Goal: Task Accomplishment & Management: Use online tool/utility

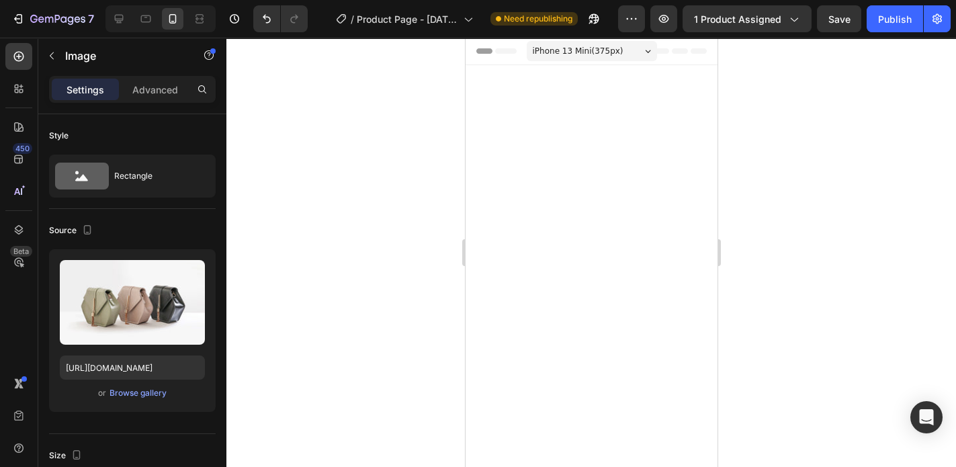
scroll to position [3000, 0]
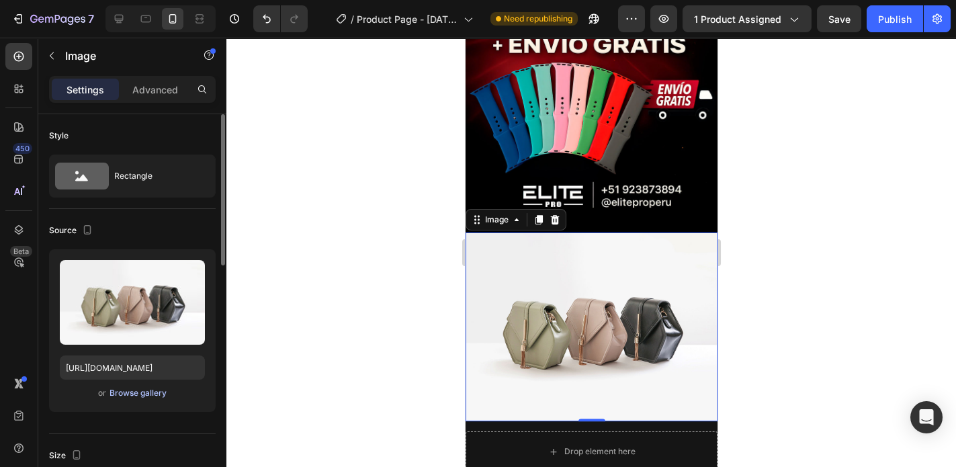
click at [149, 390] on div "Browse gallery" at bounding box center [138, 393] width 57 height 12
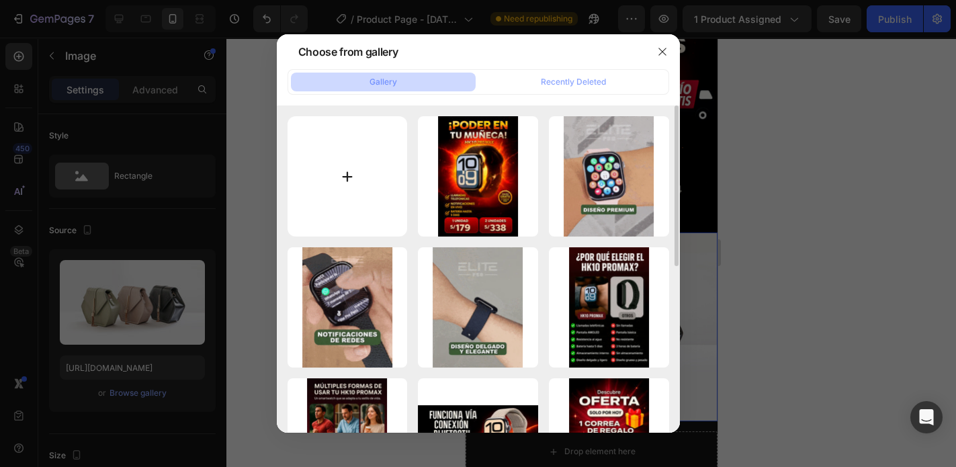
click at [315, 155] on input "file" at bounding box center [348, 176] width 120 height 120
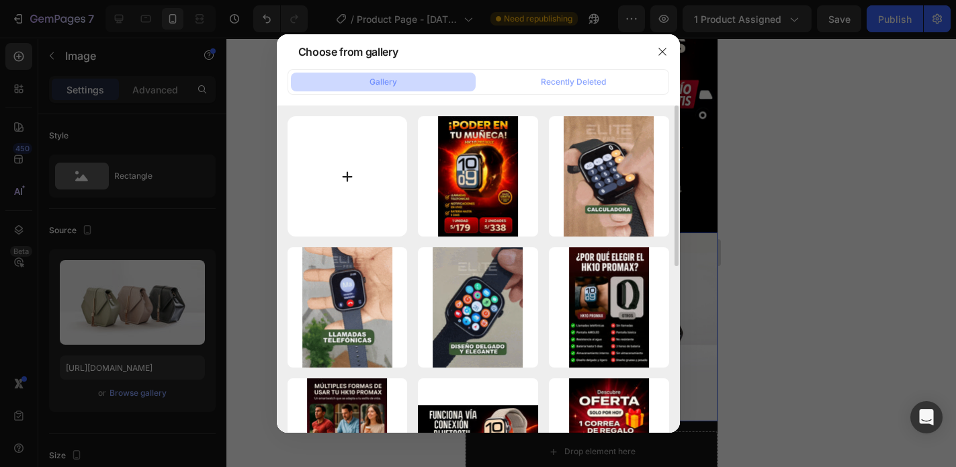
type input "C:\fakepath\RESEÑAS-LANDING-PAGE.webp"
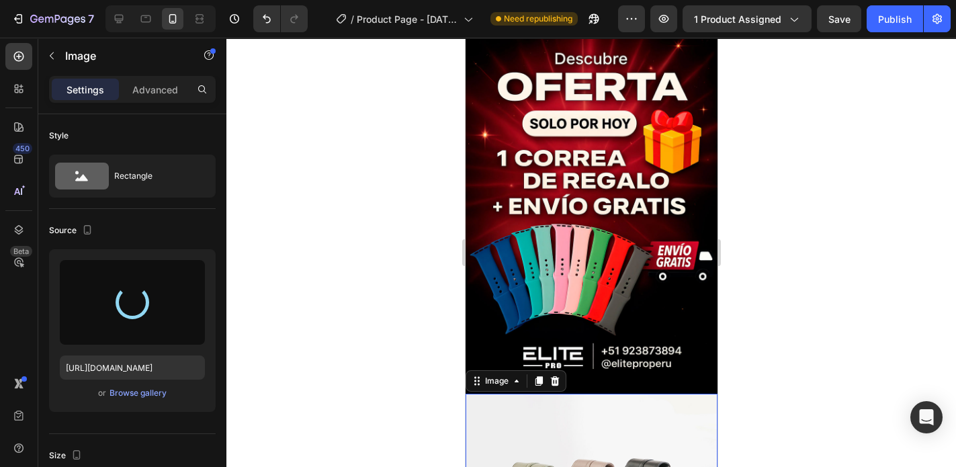
type input "[URL][DOMAIN_NAME]"
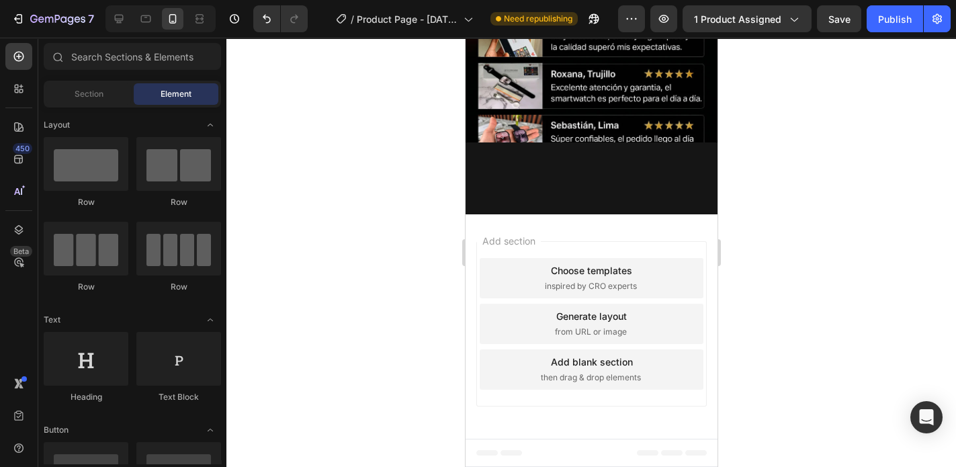
scroll to position [1903, 0]
drag, startPoint x: 712, startPoint y: 376, endPoint x: 1183, endPoint y: 330, distance: 472.7
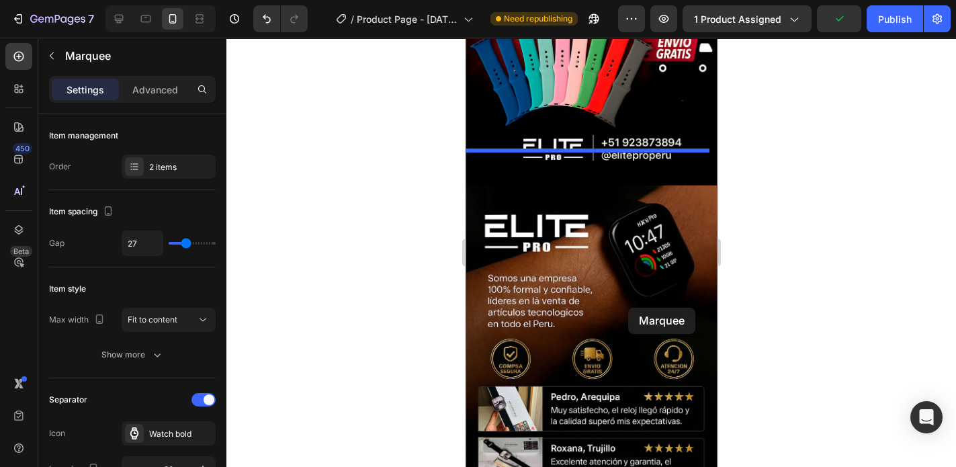
scroll to position [3086, 0]
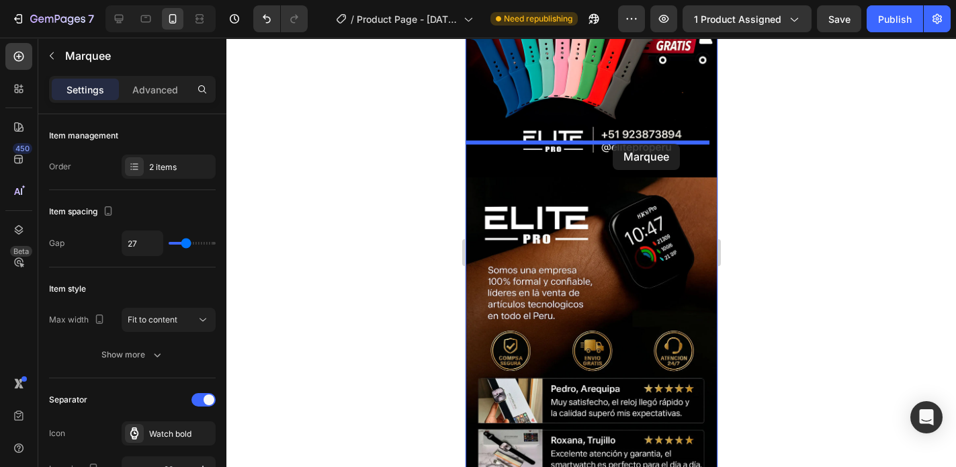
drag, startPoint x: 636, startPoint y: 211, endPoint x: 613, endPoint y: 144, distance: 71.0
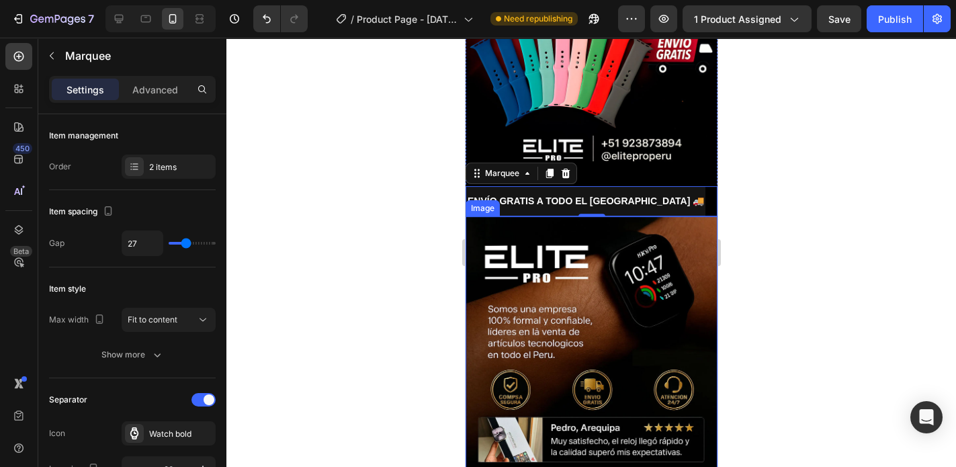
scroll to position [3020, 0]
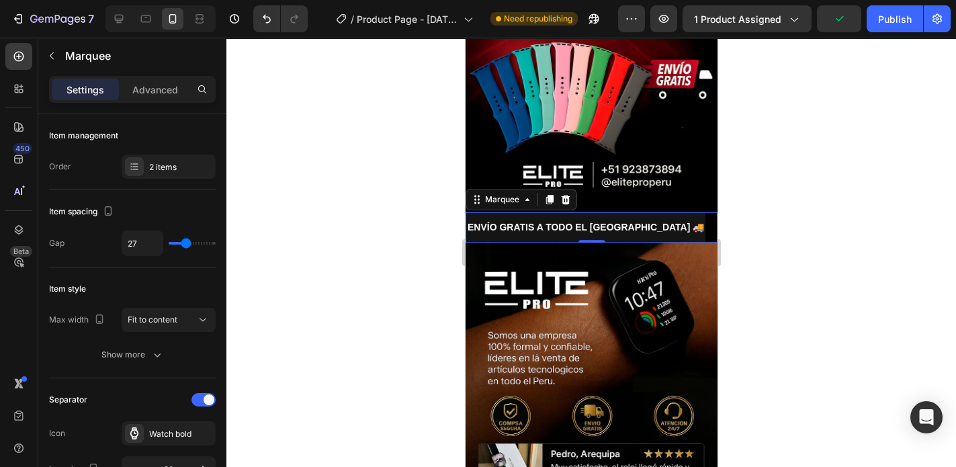
click at [822, 171] on div at bounding box center [591, 252] width 730 height 429
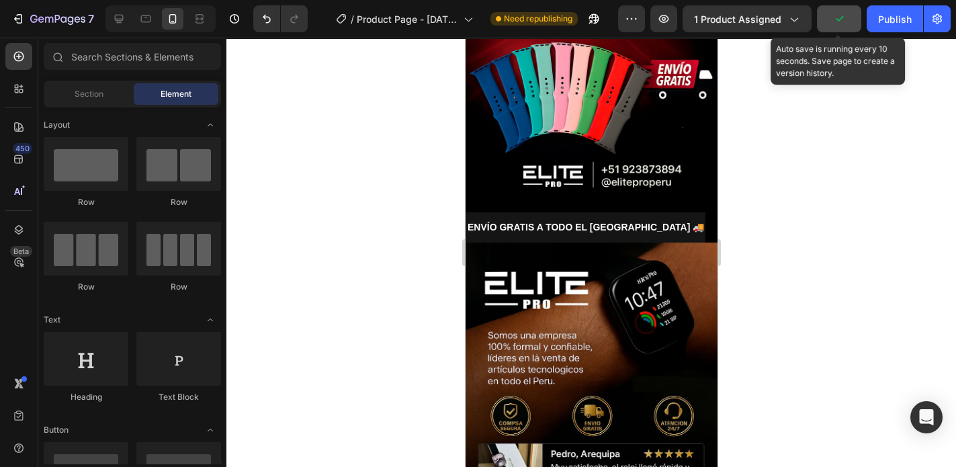
click at [839, 25] on icon "button" at bounding box center [839, 18] width 13 height 13
click at [843, 28] on button "Save" at bounding box center [839, 18] width 44 height 27
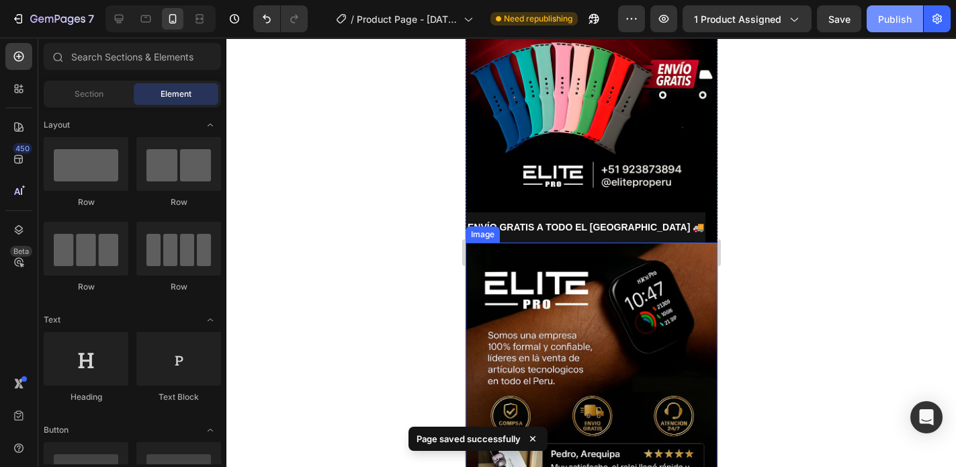
click at [899, 24] on div "Publish" at bounding box center [895, 19] width 34 height 14
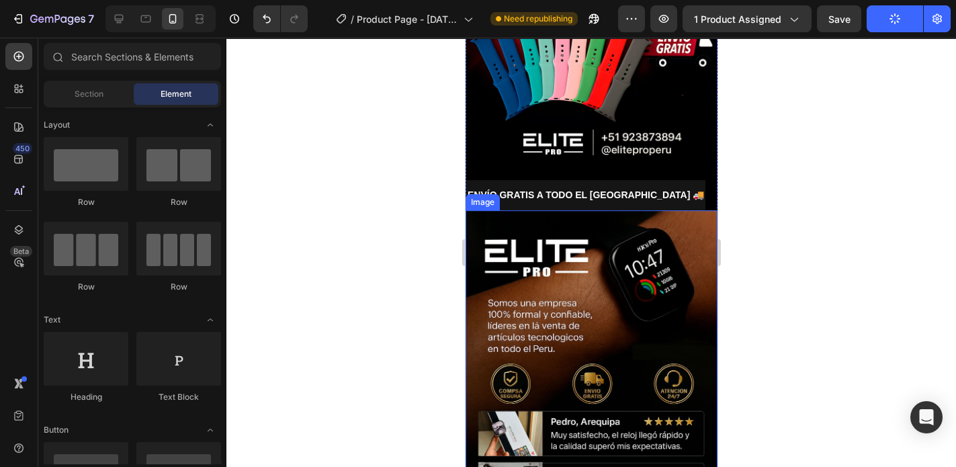
scroll to position [3182, 0]
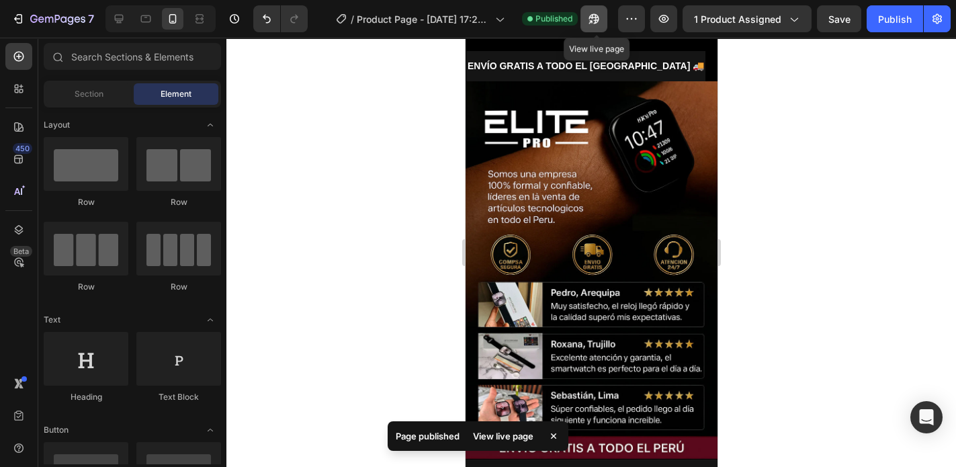
click at [599, 18] on icon "button" at bounding box center [593, 18] width 13 height 13
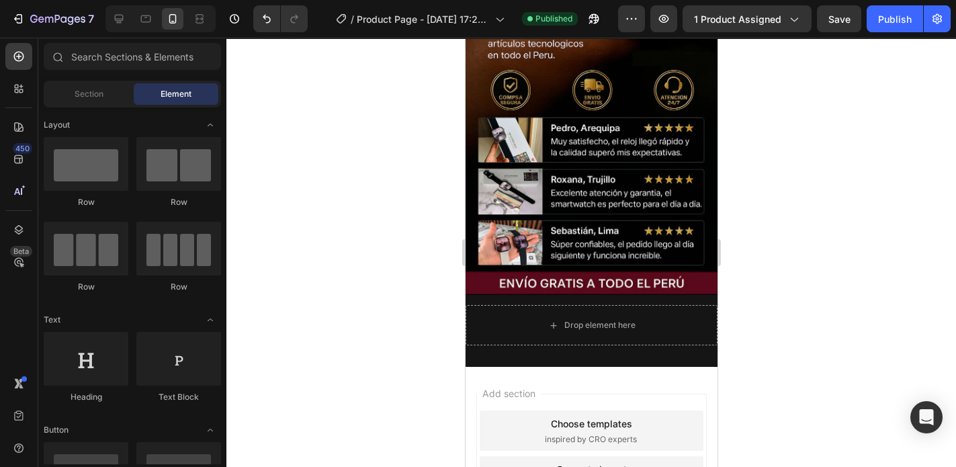
scroll to position [3343, 0]
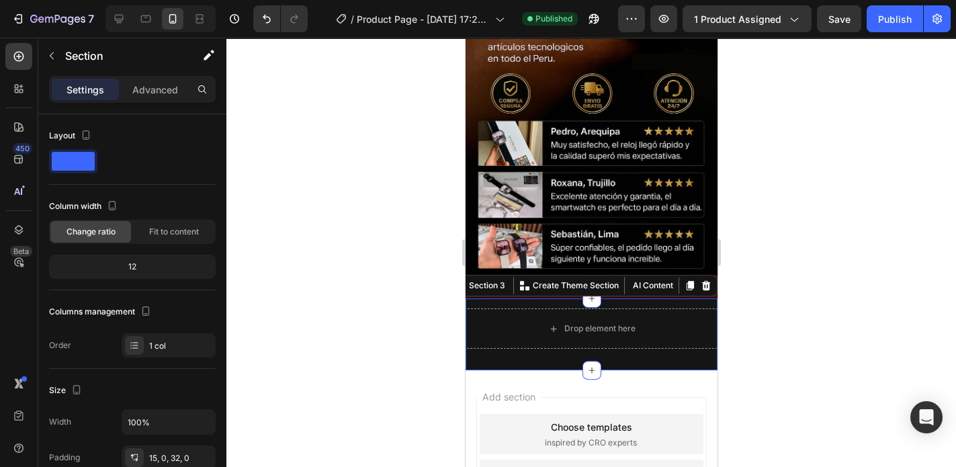
click at [636, 298] on div "Drop element here Row Section 3 You can create reusable sections Create Theme S…" at bounding box center [591, 334] width 252 height 72
click at [147, 94] on p "Advanced" at bounding box center [155, 90] width 46 height 14
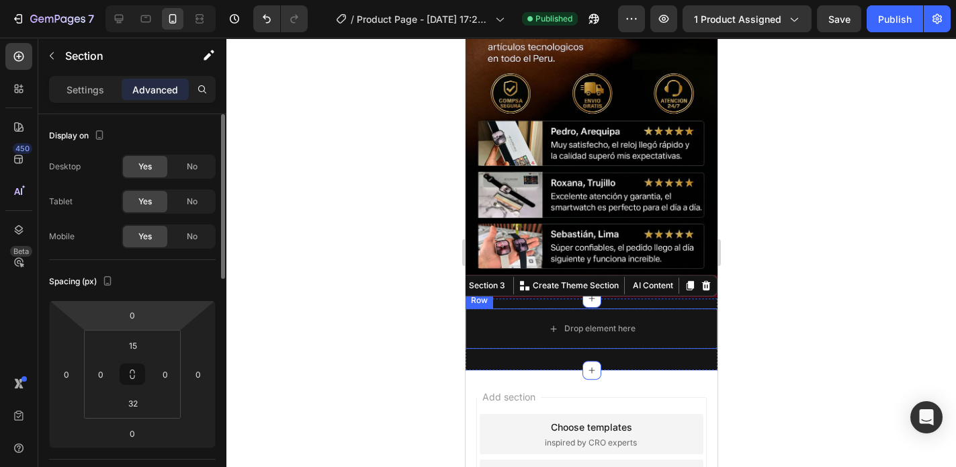
scroll to position [54, 0]
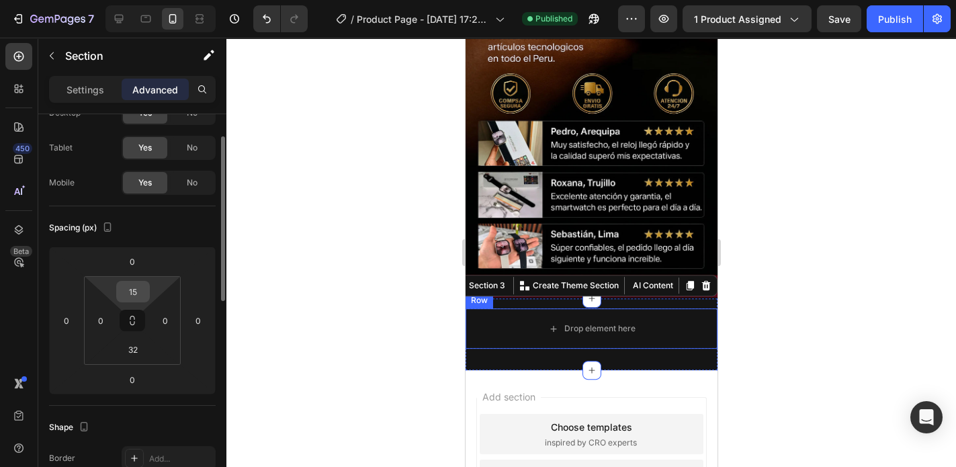
click at [144, 293] on input "15" at bounding box center [133, 292] width 27 height 20
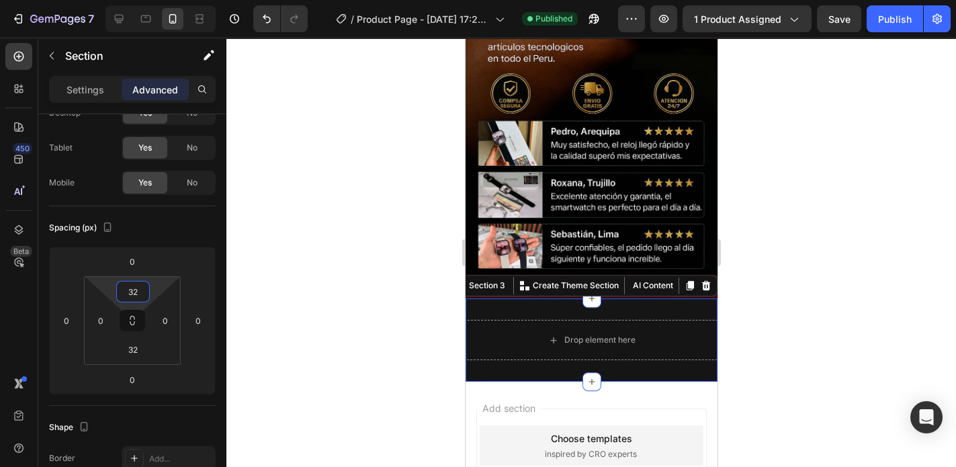
type input "32"
click at [834, 299] on div at bounding box center [591, 252] width 730 height 429
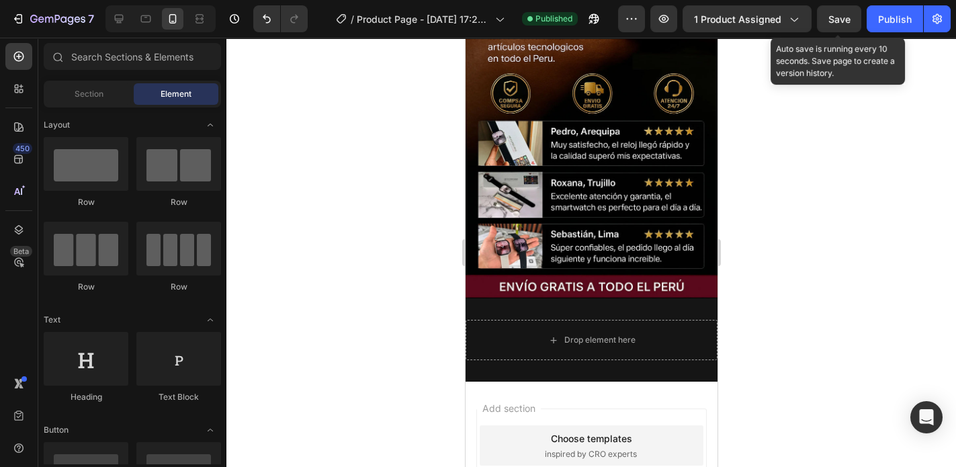
click at [850, 22] on span "Save" at bounding box center [840, 18] width 22 height 11
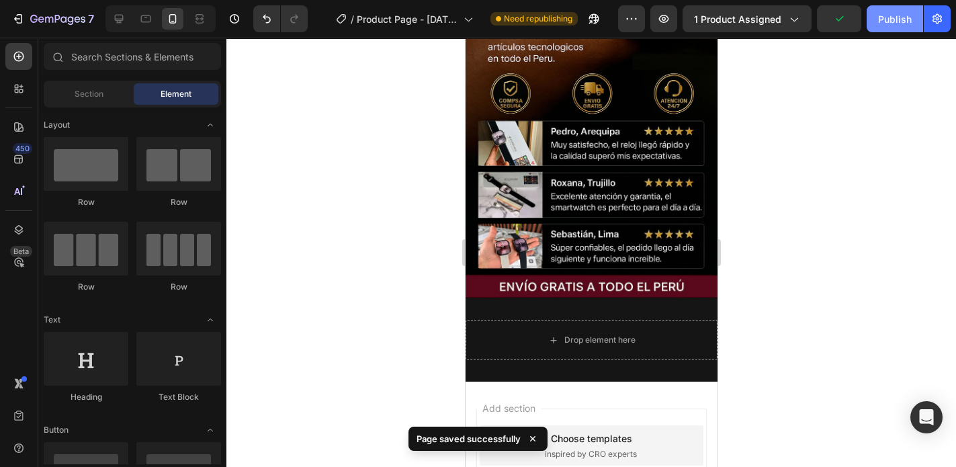
click at [888, 12] on div "Publish" at bounding box center [895, 19] width 34 height 14
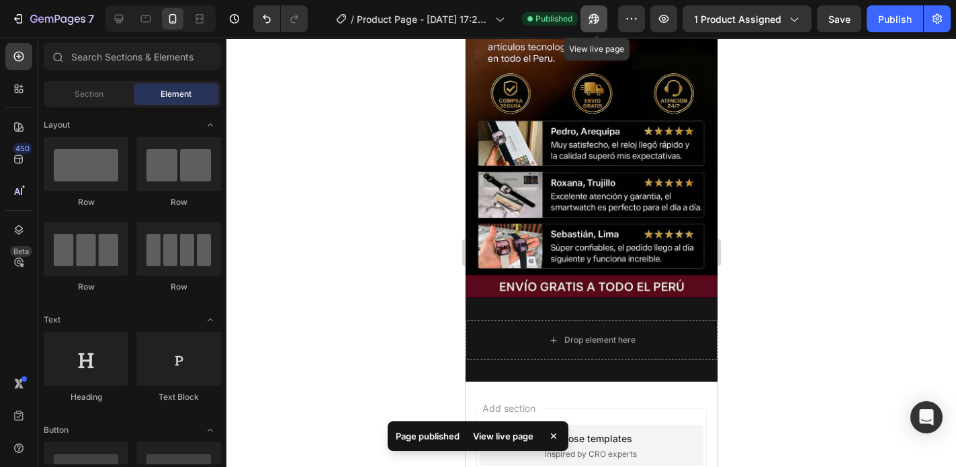
click at [596, 17] on icon "button" at bounding box center [594, 19] width 10 height 10
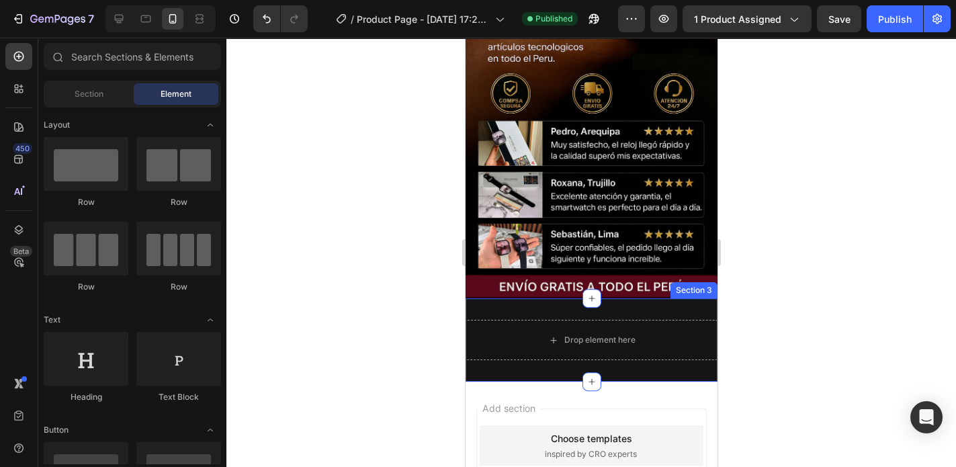
click at [624, 298] on div "Drop element here Row Section 3" at bounding box center [591, 339] width 252 height 83
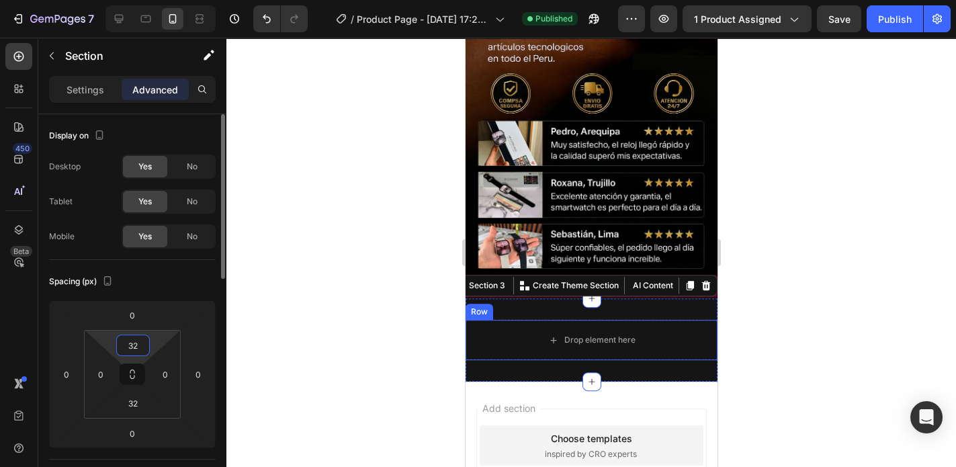
click at [149, 0] on html "7 / Product Page - [DATE] 17:23:49 Published Preview 1 product assigned Save Pu…" at bounding box center [478, 0] width 956 height 0
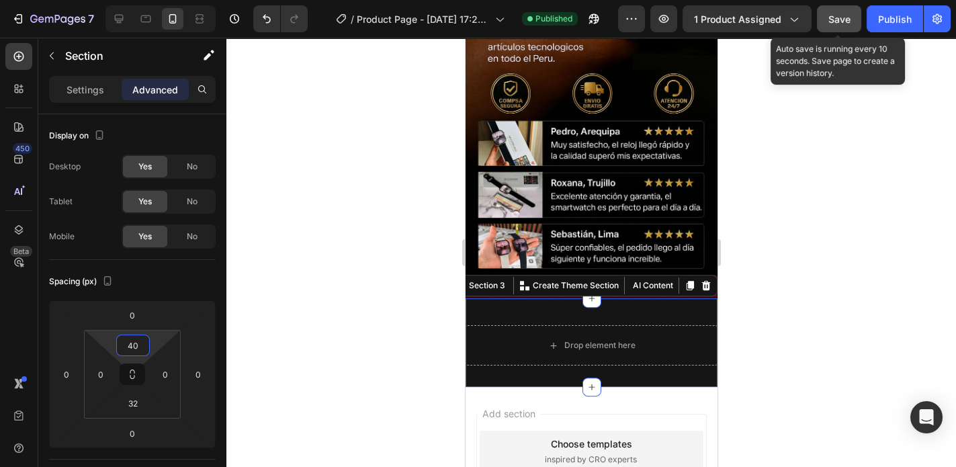
click at [856, 18] on button "Save" at bounding box center [839, 18] width 44 height 27
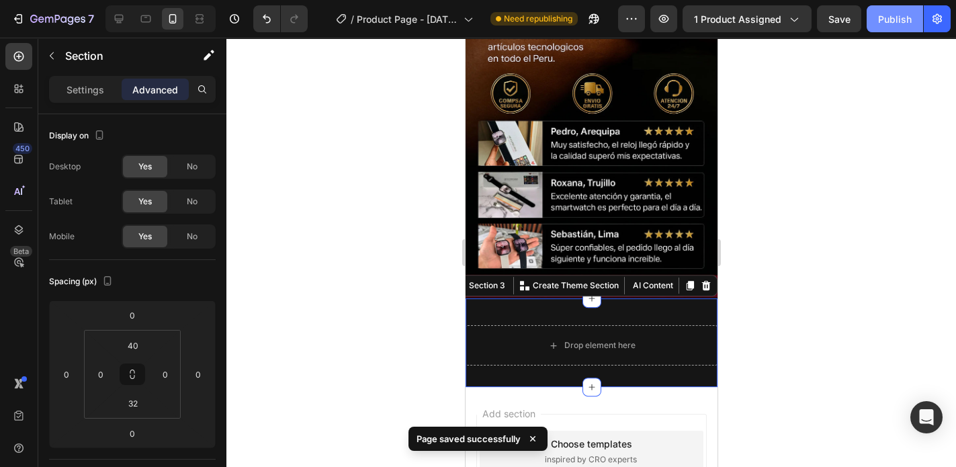
click at [904, 20] on div "Publish" at bounding box center [895, 19] width 34 height 14
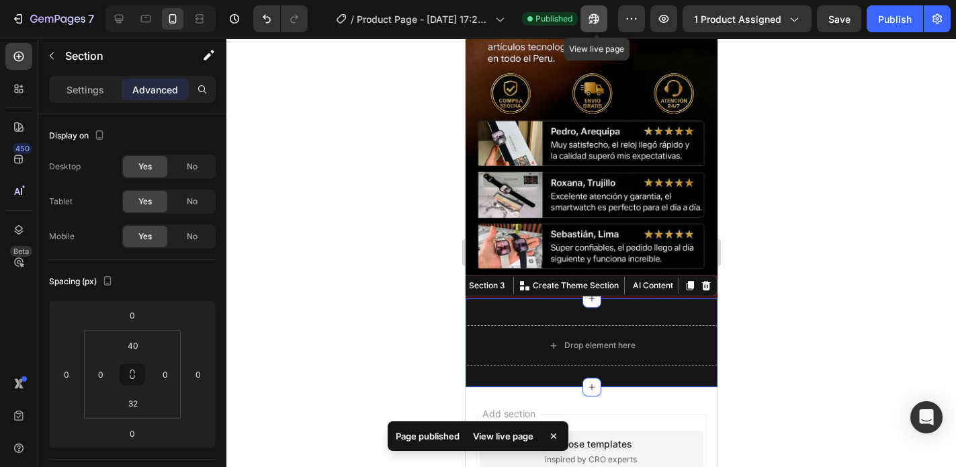
click at [595, 17] on icon "button" at bounding box center [594, 19] width 10 height 10
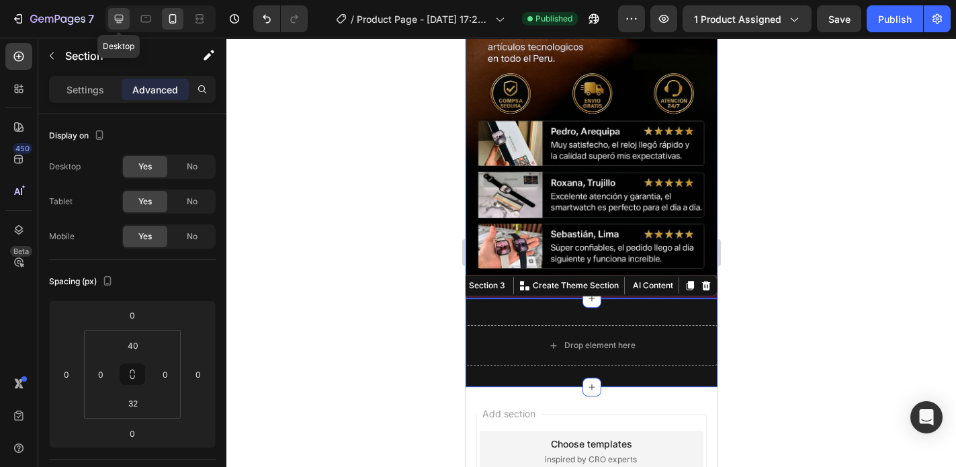
click at [124, 17] on icon at bounding box center [118, 18] width 13 height 13
type input "32"
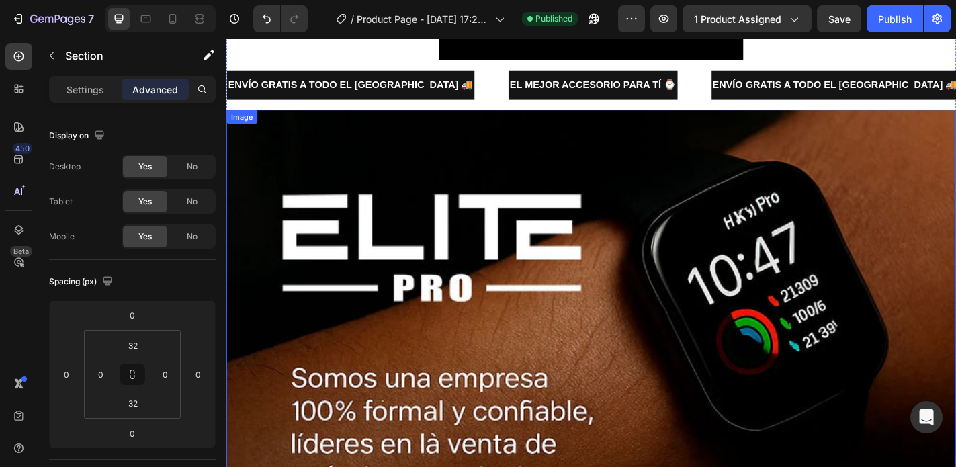
scroll to position [4248, 0]
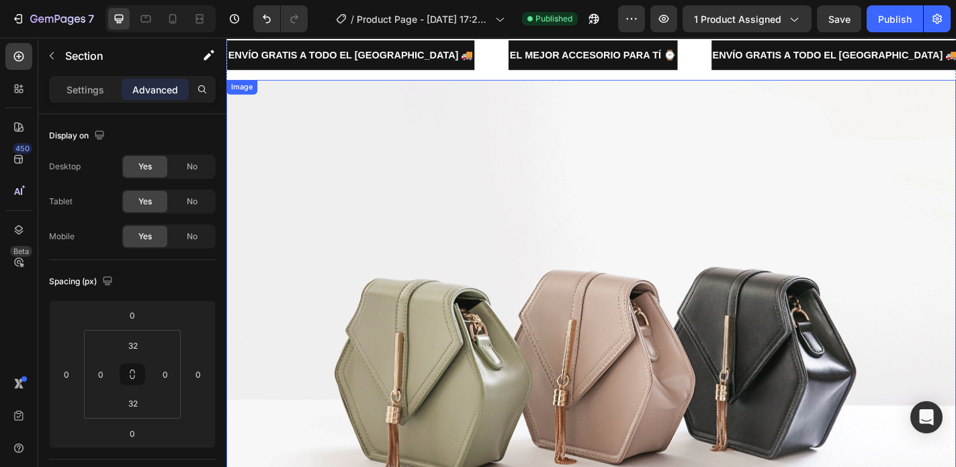
click at [522, 299] on img at bounding box center [629, 387] width 806 height 605
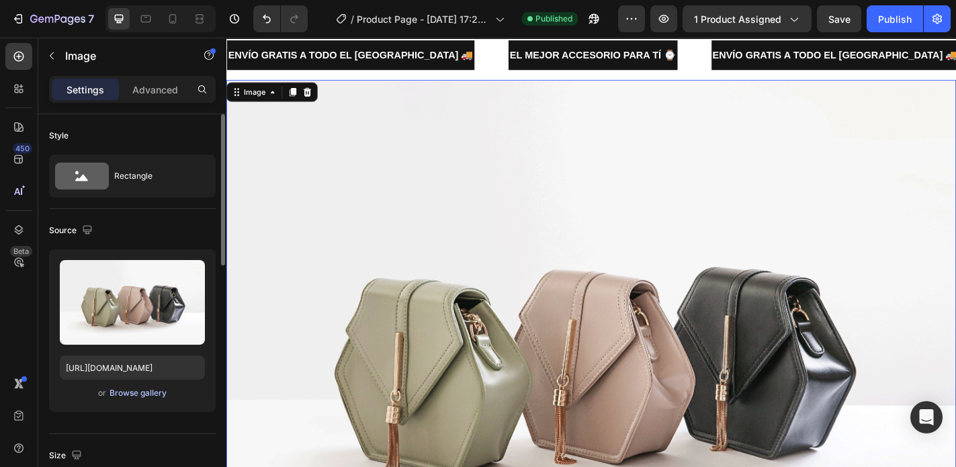
click at [140, 395] on div "Browse gallery" at bounding box center [138, 393] width 57 height 12
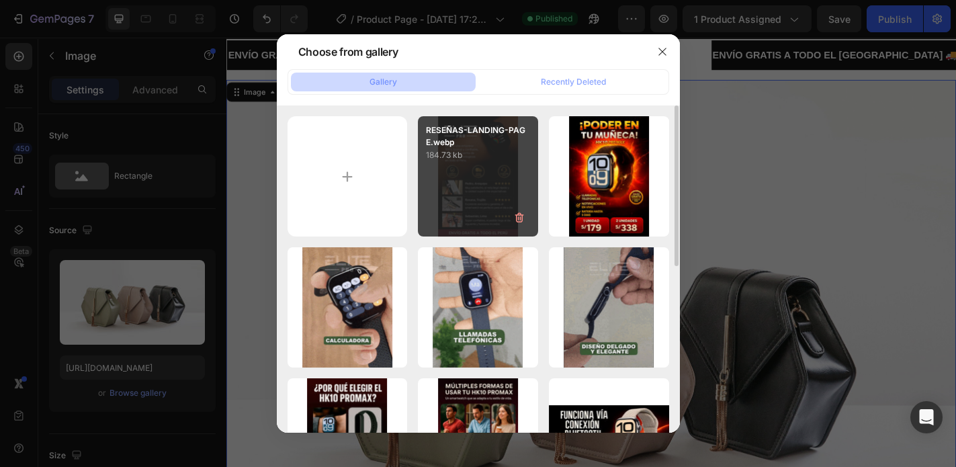
click at [468, 165] on div "RESEÑAS-LANDING-PAGE.webp 184.73 kb" at bounding box center [478, 176] width 120 height 120
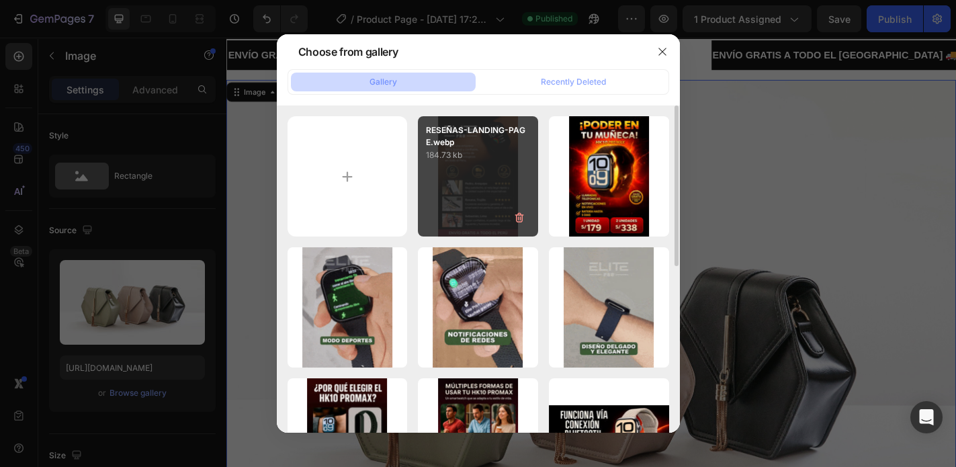
type input "[URL][DOMAIN_NAME]"
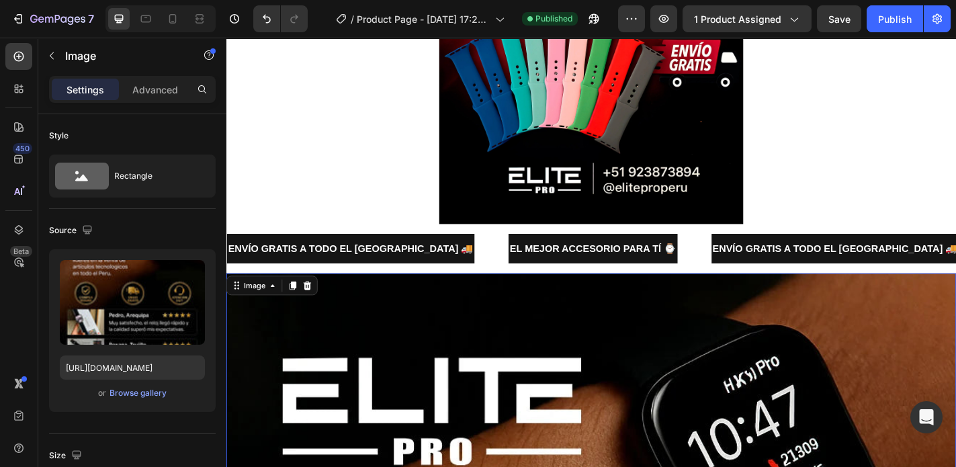
scroll to position [4032, 0]
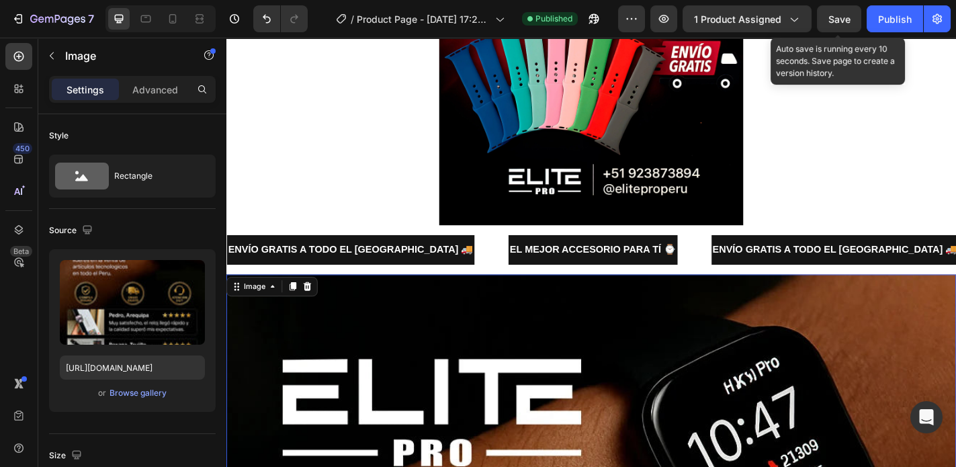
click at [843, 22] on span "Save" at bounding box center [840, 18] width 22 height 11
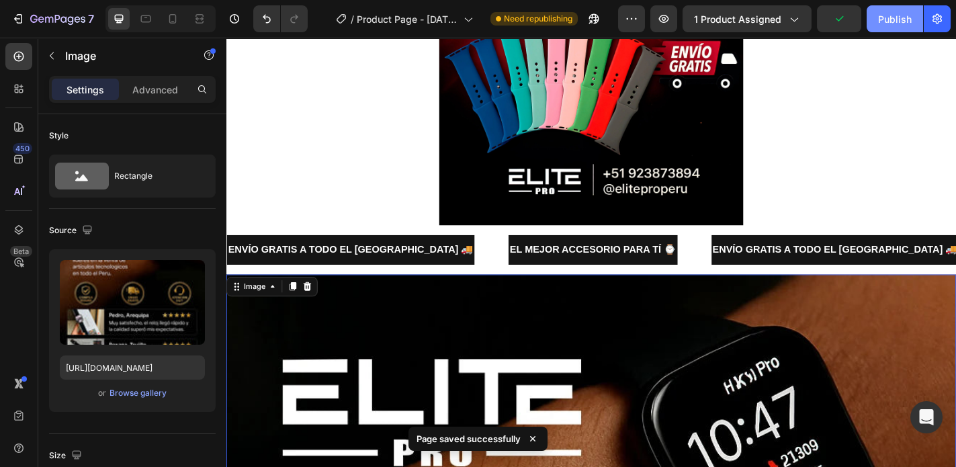
click at [887, 25] on div "Publish" at bounding box center [895, 19] width 34 height 14
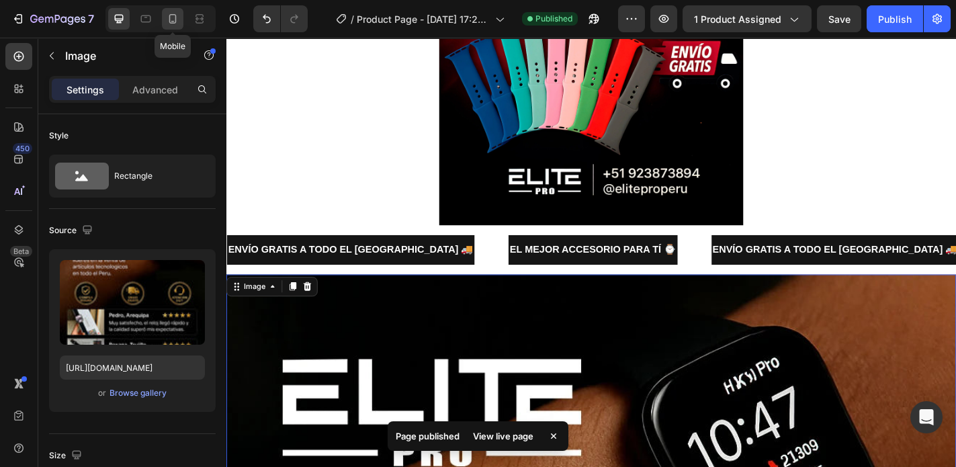
click at [173, 20] on icon at bounding box center [172, 18] width 13 height 13
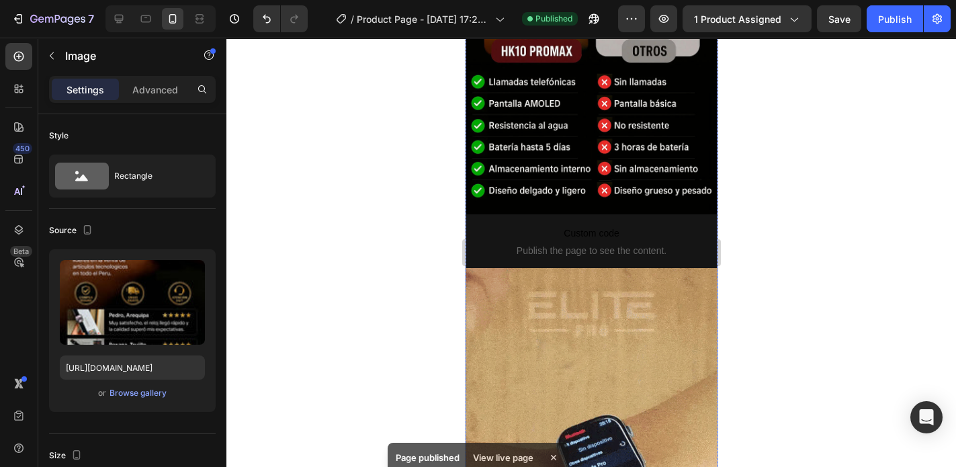
scroll to position [2231, 0]
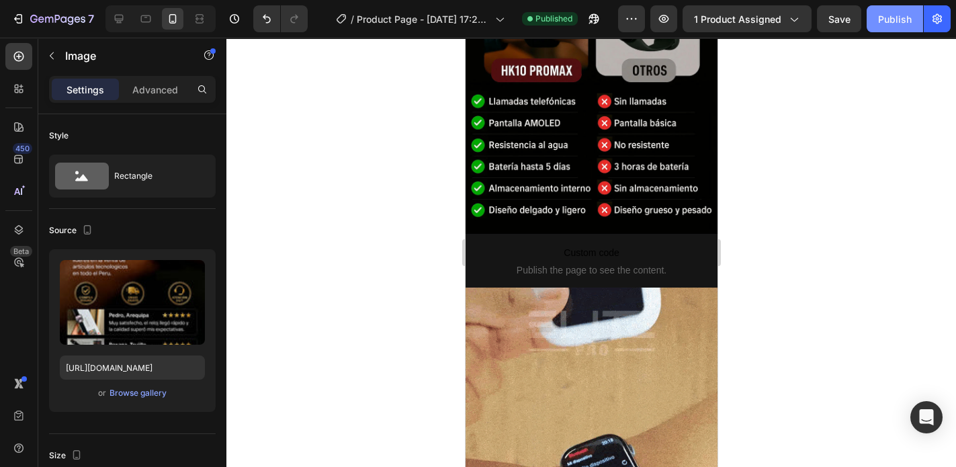
click at [888, 25] on div "Publish" at bounding box center [895, 19] width 34 height 14
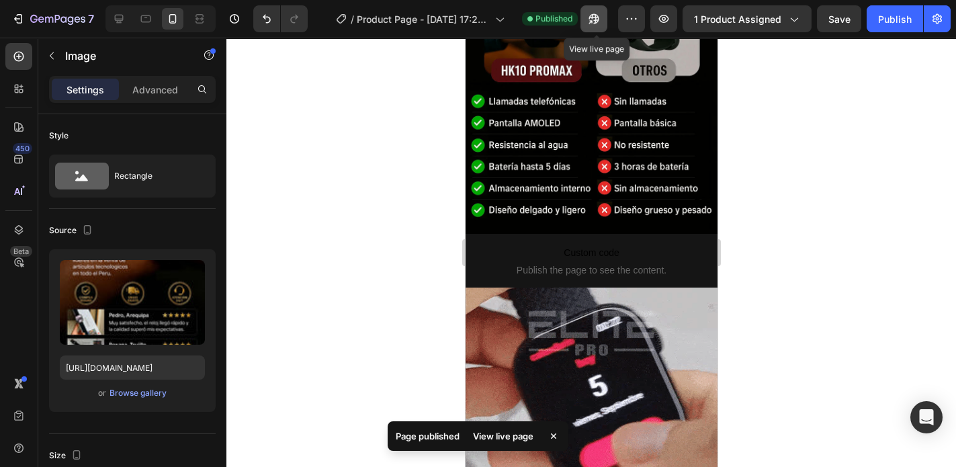
click at [599, 17] on icon "button" at bounding box center [594, 19] width 10 height 10
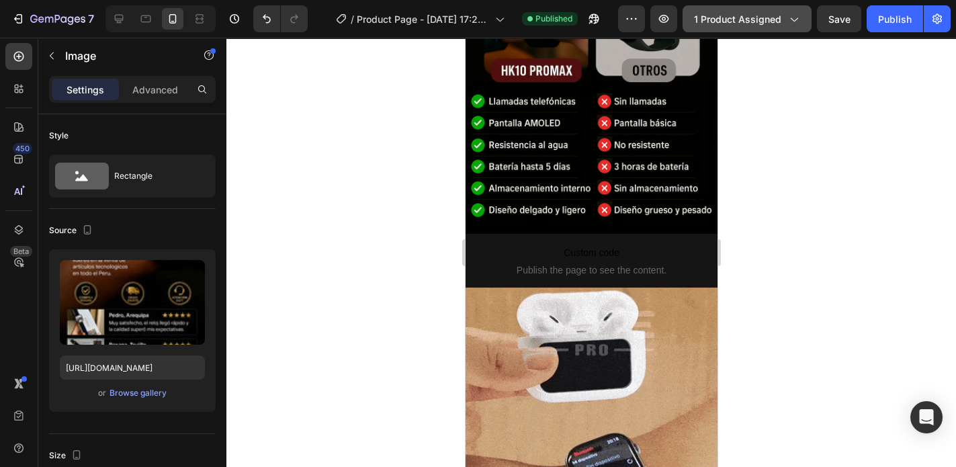
click at [785, 21] on div "1 product assigned" at bounding box center [747, 19] width 106 height 14
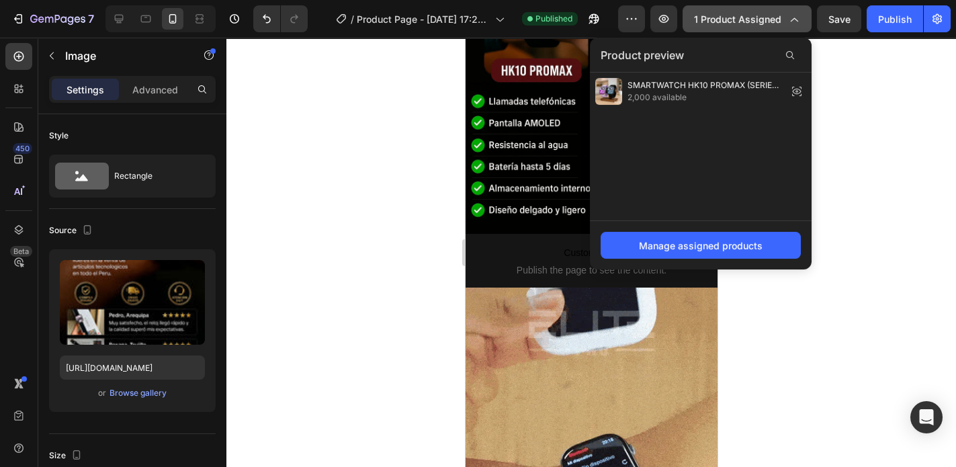
click at [788, 20] on icon "button" at bounding box center [793, 18] width 13 height 13
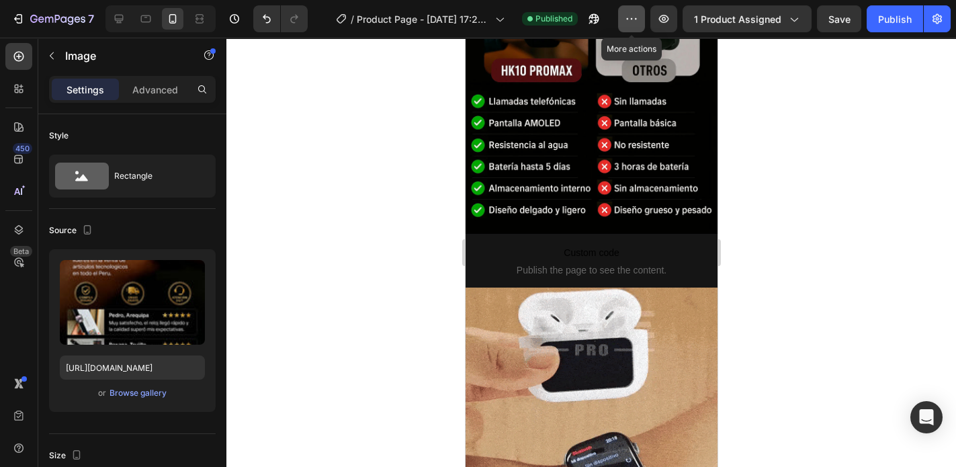
click at [636, 15] on icon "button" at bounding box center [631, 18] width 13 height 13
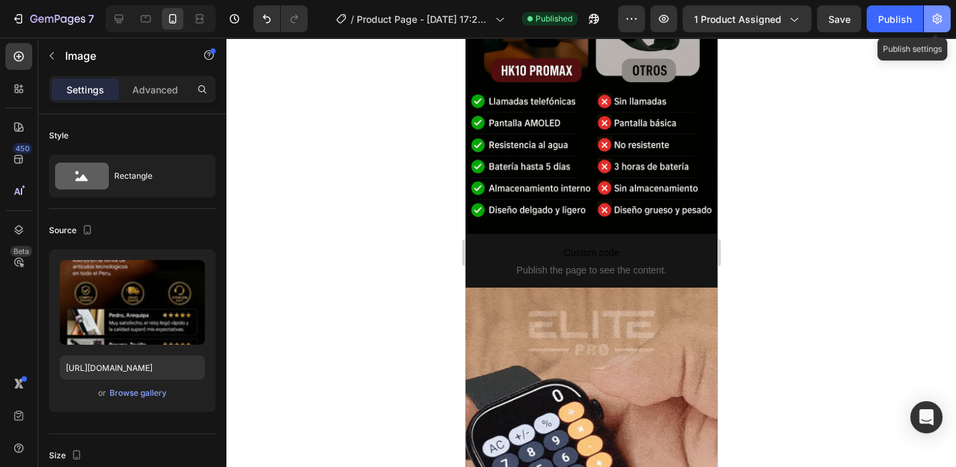
click at [935, 22] on icon "button" at bounding box center [937, 18] width 13 height 13
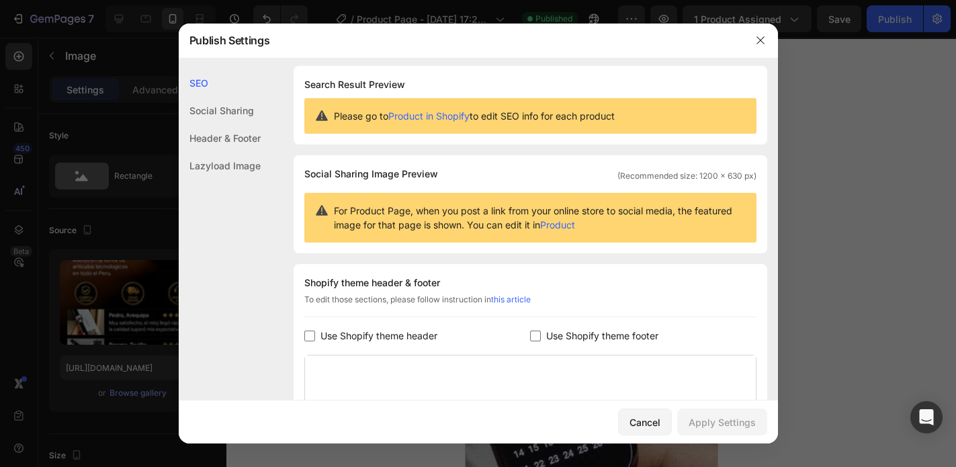
scroll to position [0, 0]
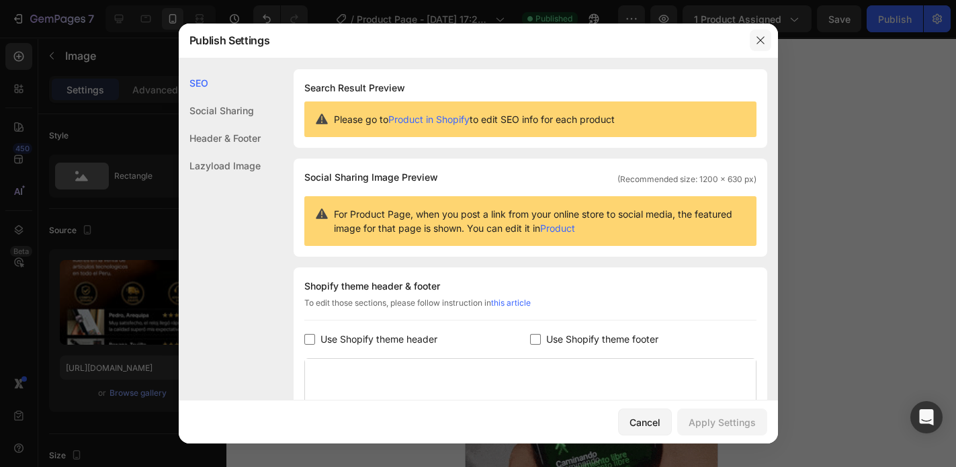
click at [759, 44] on icon "button" at bounding box center [760, 40] width 11 height 11
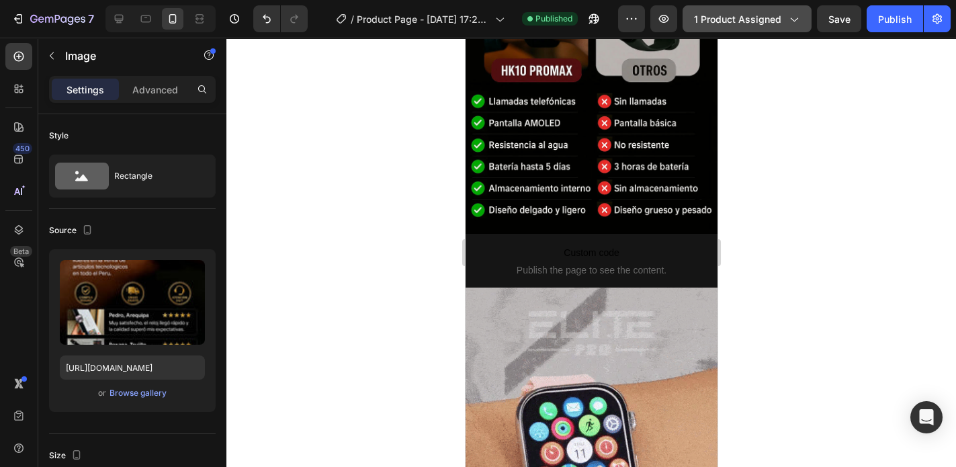
click at [729, 24] on span "1 product assigned" at bounding box center [737, 19] width 87 height 14
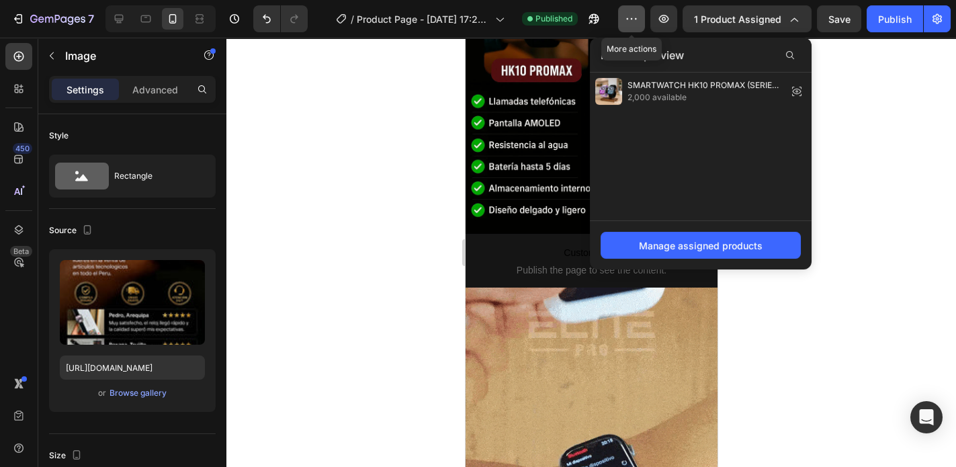
click at [638, 19] on icon "button" at bounding box center [631, 18] width 13 height 13
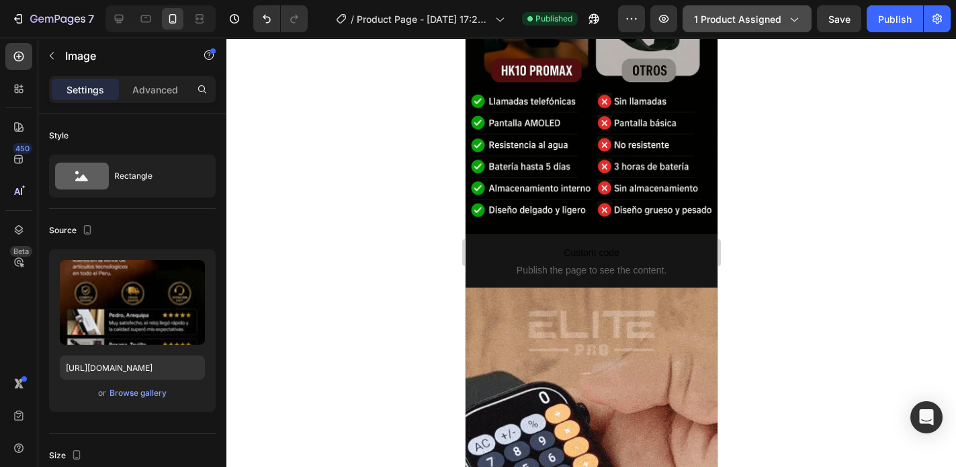
click at [797, 22] on icon "button" at bounding box center [793, 18] width 13 height 13
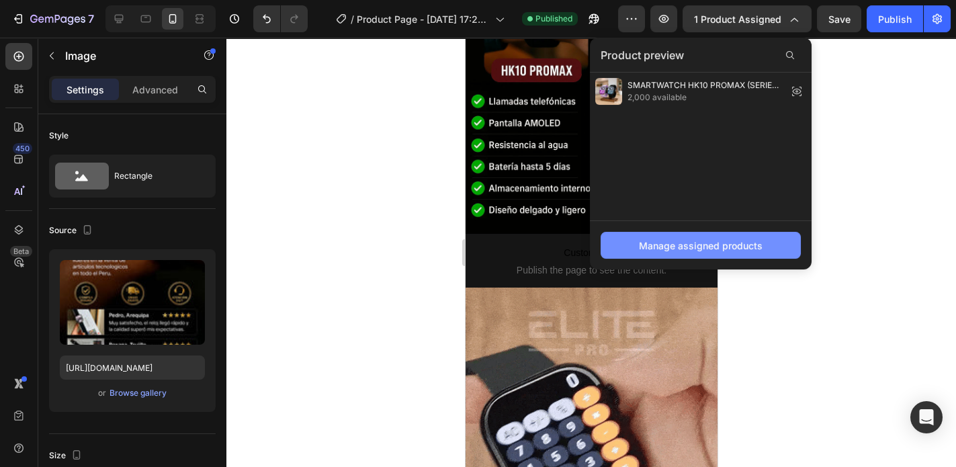
click at [763, 239] on button "Manage assigned products" at bounding box center [701, 245] width 200 height 27
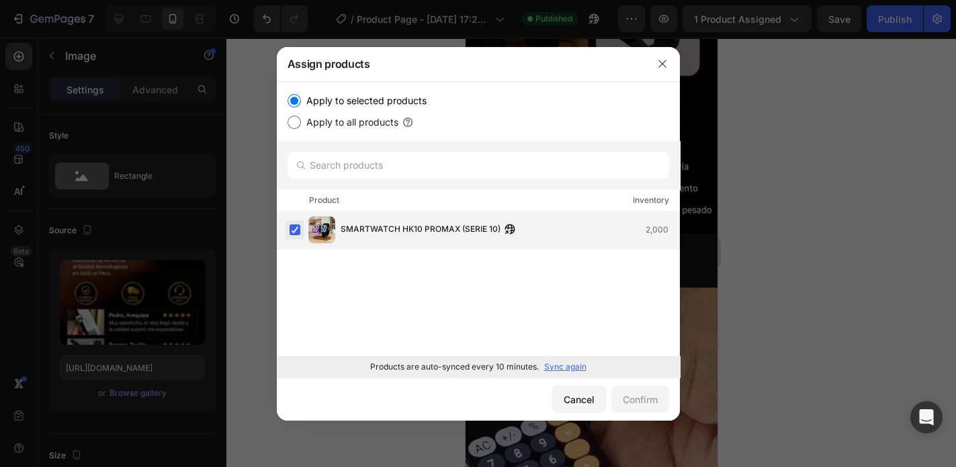
click at [294, 229] on label at bounding box center [295, 229] width 11 height 11
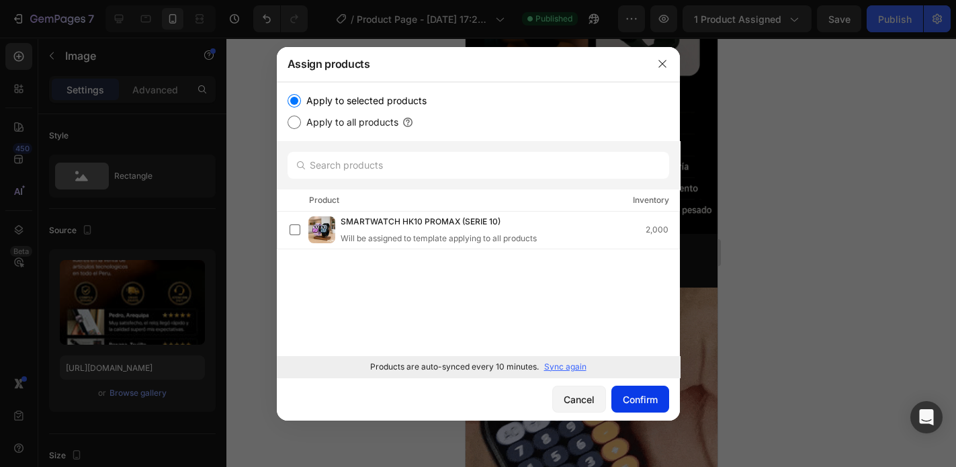
click at [642, 396] on div "Confirm" at bounding box center [640, 399] width 35 height 14
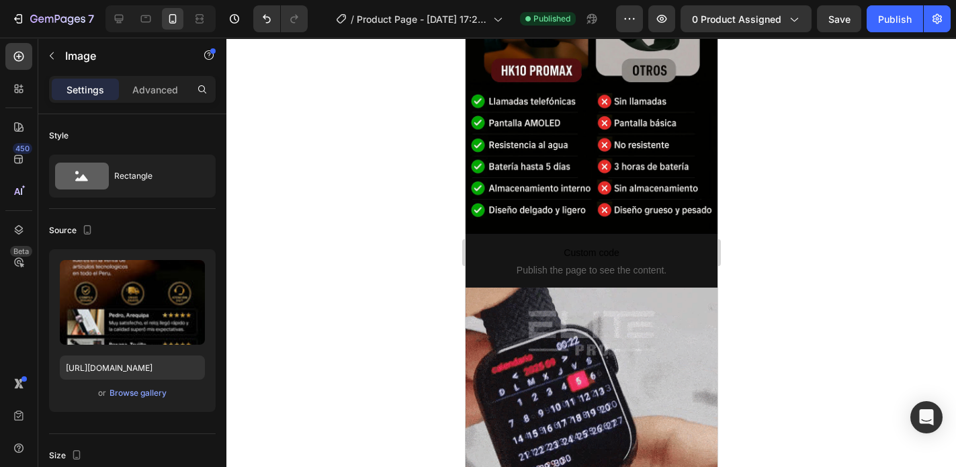
click at [845, 22] on span "Save" at bounding box center [840, 18] width 22 height 11
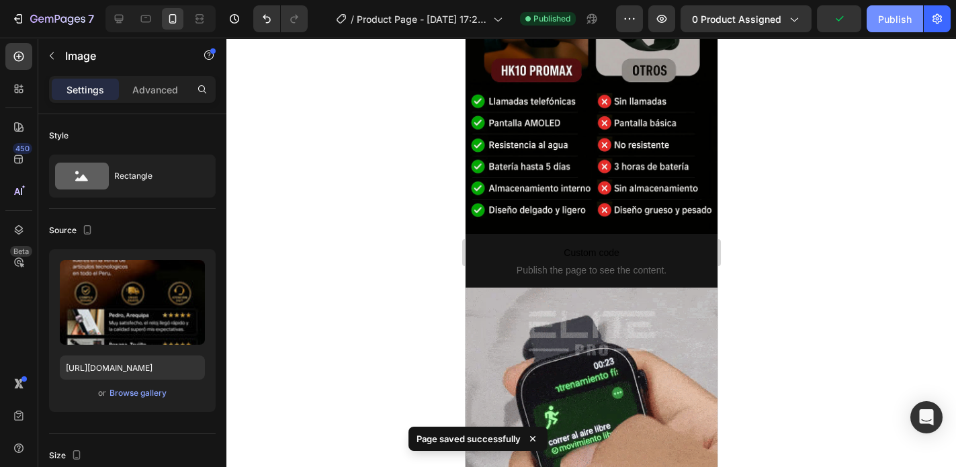
click at [891, 20] on div "Publish" at bounding box center [895, 19] width 34 height 14
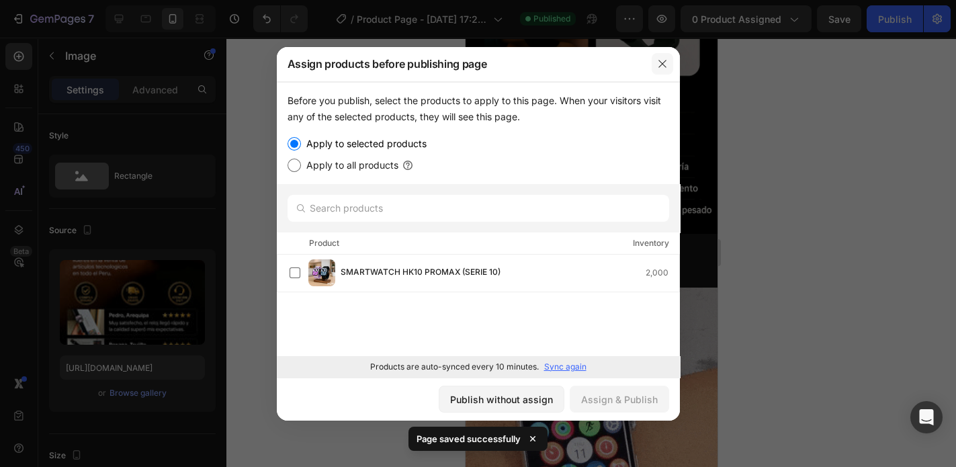
click at [663, 65] on icon "button" at bounding box center [662, 63] width 7 height 7
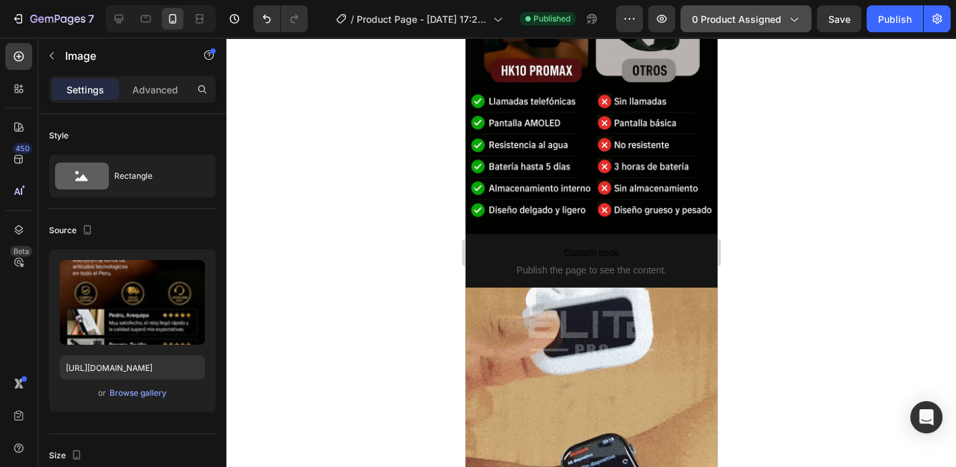
click at [802, 17] on button "0 product assigned" at bounding box center [746, 18] width 131 height 27
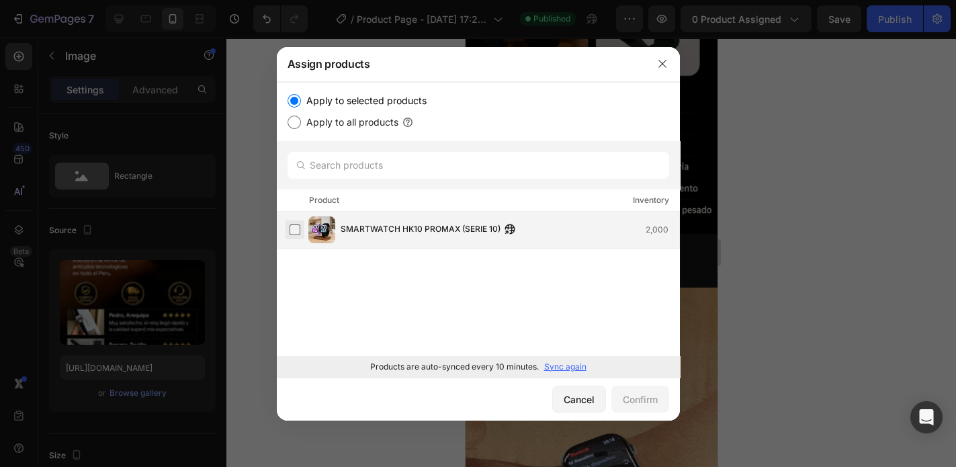
click at [296, 227] on label at bounding box center [295, 229] width 11 height 11
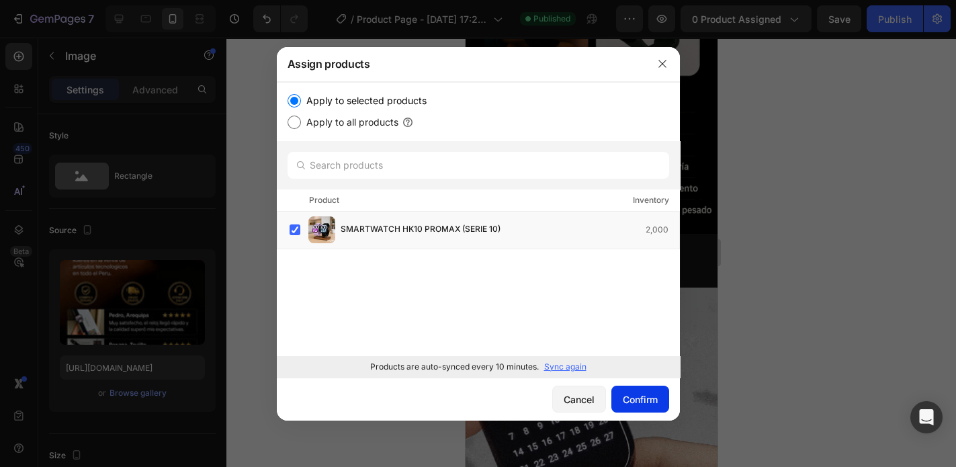
click at [635, 398] on div "Confirm" at bounding box center [640, 399] width 35 height 14
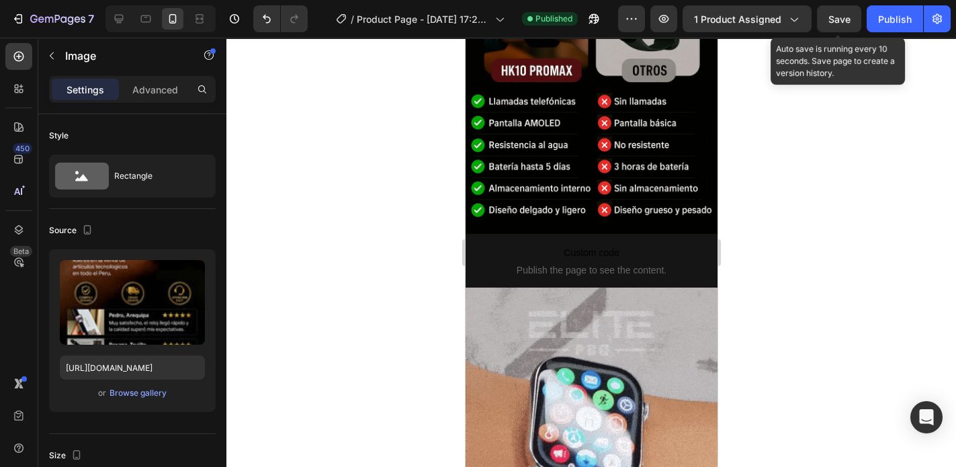
click at [837, 20] on span "Save" at bounding box center [840, 18] width 22 height 11
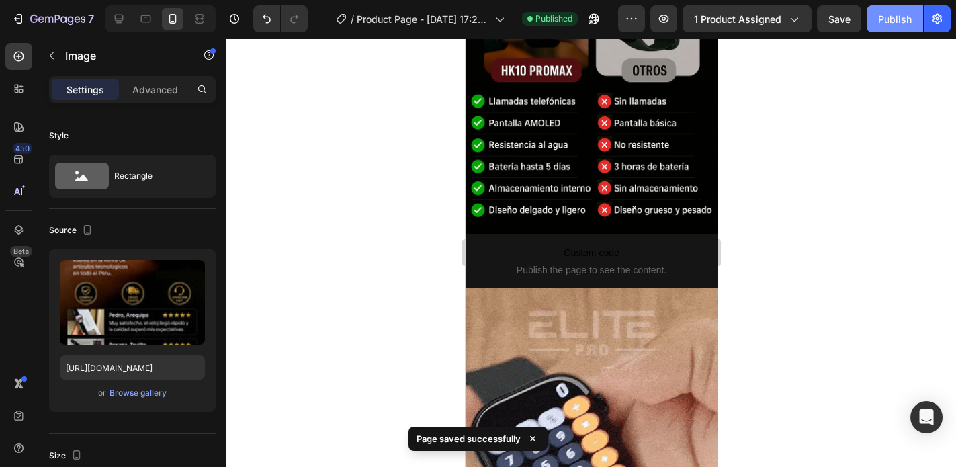
click at [900, 19] on div "Publish" at bounding box center [895, 19] width 34 height 14
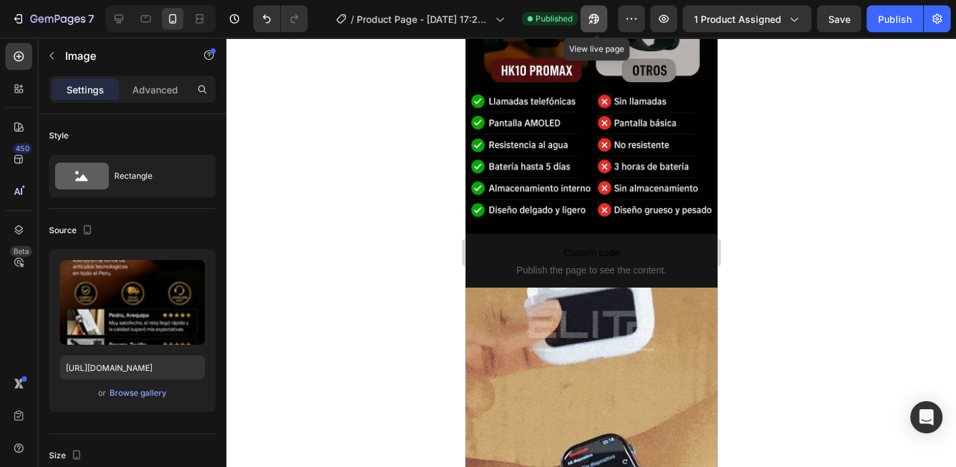
click at [597, 23] on icon "button" at bounding box center [594, 19] width 10 height 10
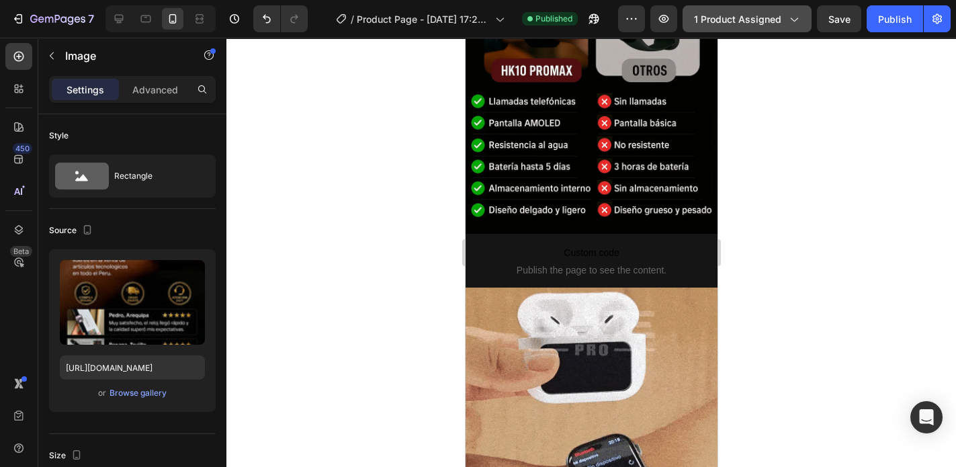
click at [784, 23] on div "1 product assigned" at bounding box center [747, 19] width 106 height 14
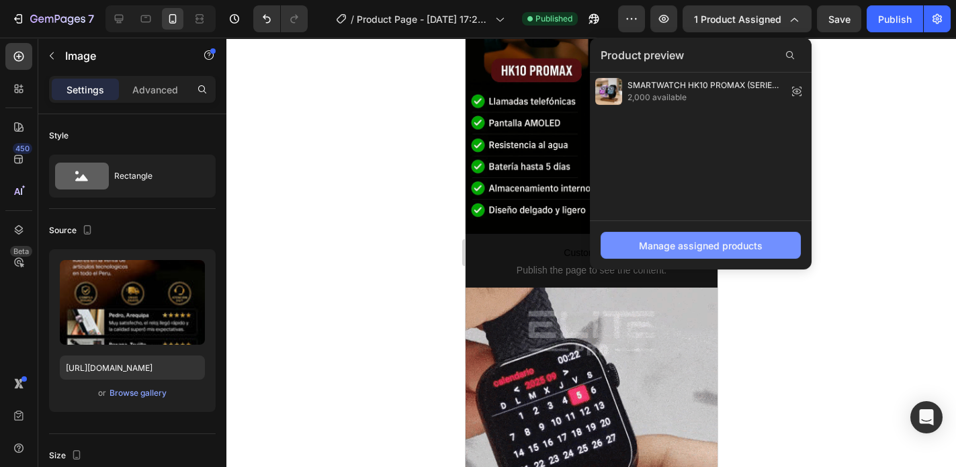
click at [731, 249] on div "Manage assigned products" at bounding box center [701, 246] width 124 height 14
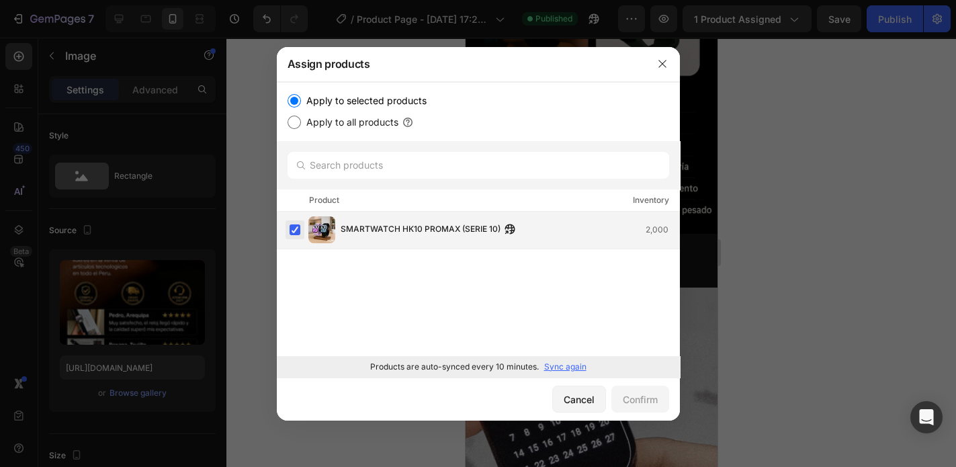
click at [297, 229] on label at bounding box center [295, 229] width 11 height 11
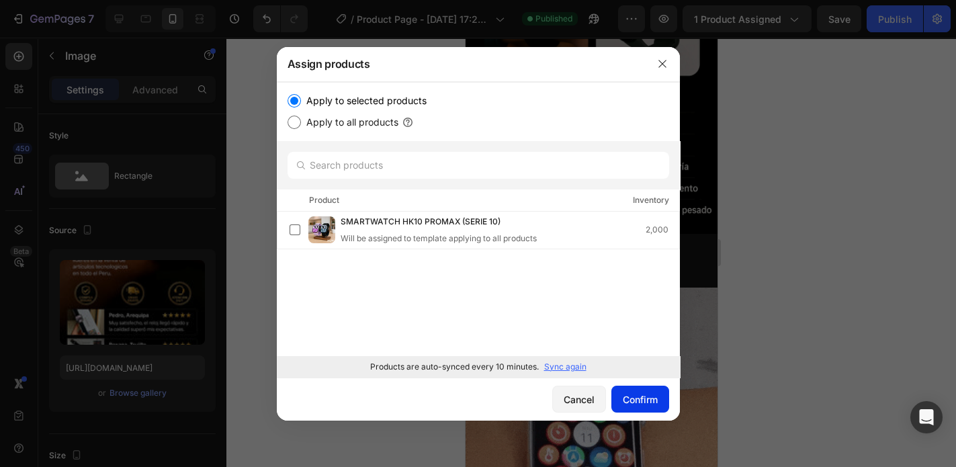
click at [653, 391] on button "Confirm" at bounding box center [641, 399] width 58 height 27
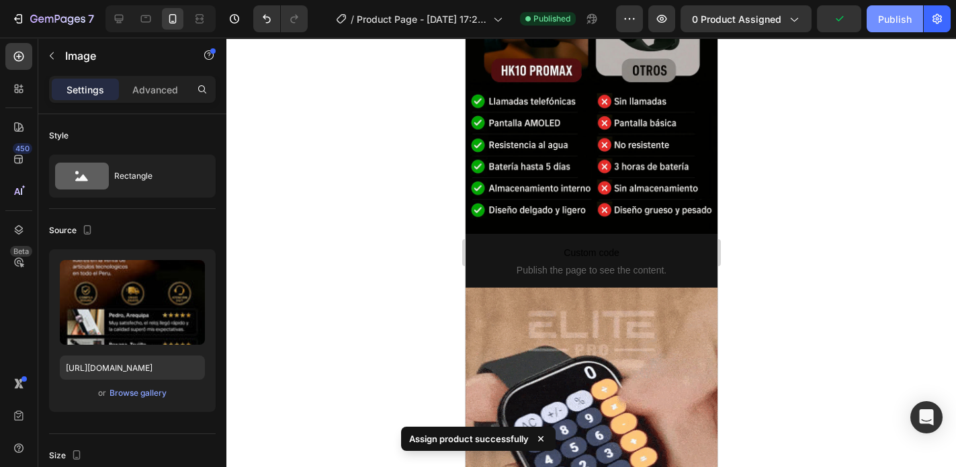
click at [897, 23] on div "Publish" at bounding box center [895, 19] width 34 height 14
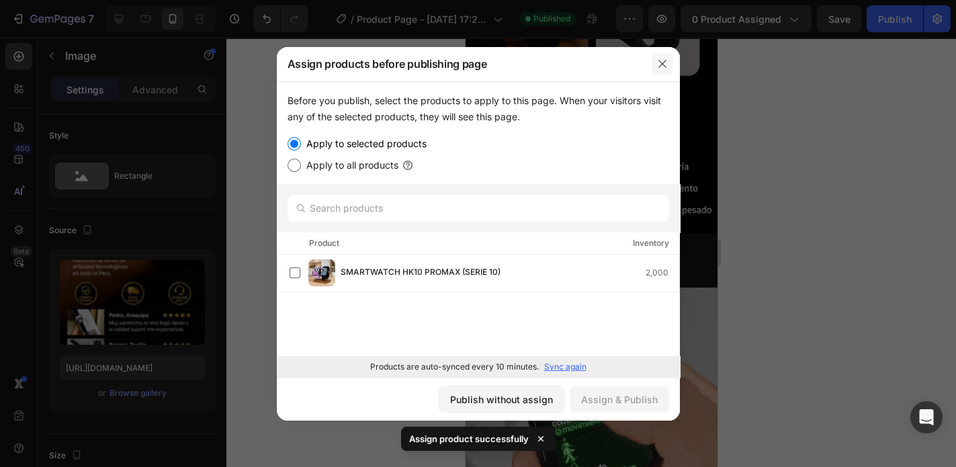
click at [659, 65] on icon "button" at bounding box center [662, 63] width 11 height 11
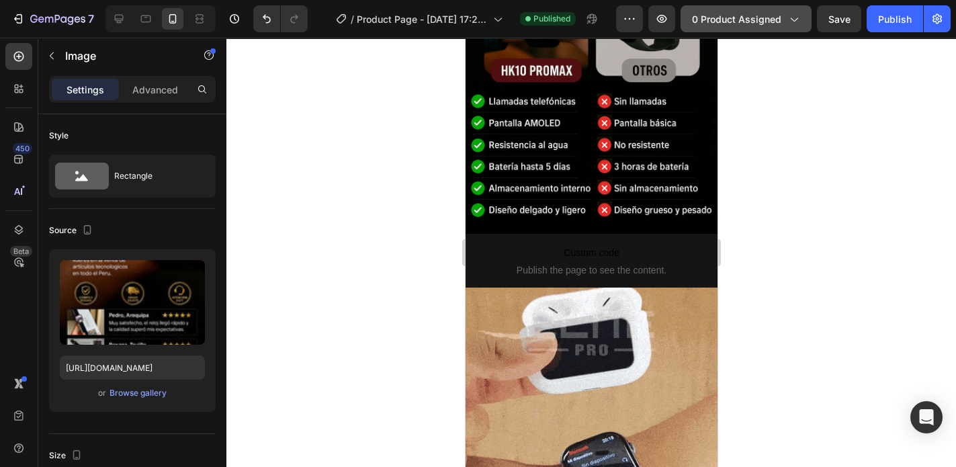
click at [778, 19] on span "0 product assigned" at bounding box center [736, 19] width 89 height 14
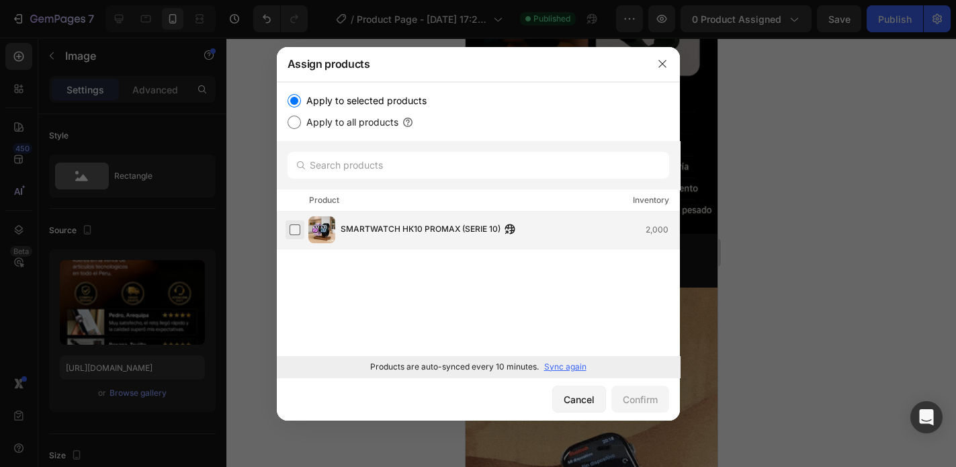
click at [294, 224] on label at bounding box center [295, 229] width 11 height 11
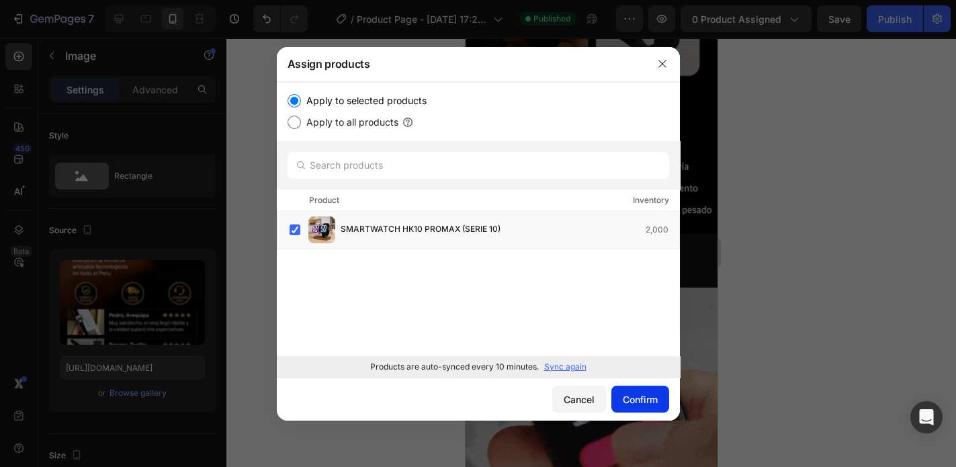
click at [636, 401] on div "Confirm" at bounding box center [640, 399] width 35 height 14
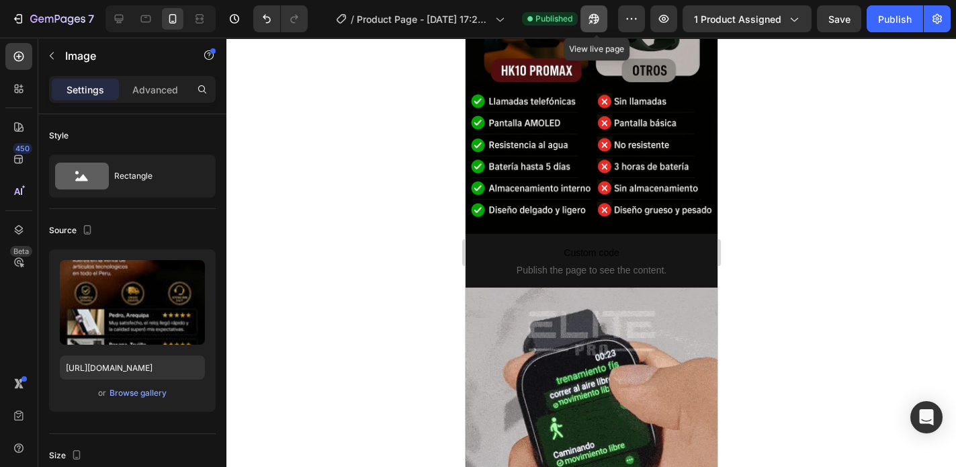
click at [601, 17] on icon "button" at bounding box center [593, 18] width 13 height 13
